Goal: Information Seeking & Learning: Learn about a topic

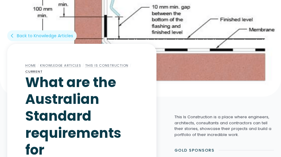
scroll to position [120, 0]
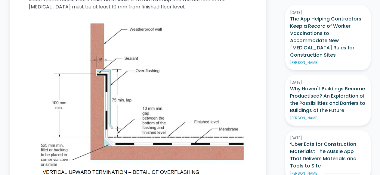
scroll to position [357, 0]
drag, startPoint x: 375, startPoint y: 6, endPoint x: 362, endPoint y: 5, distance: 13.3
